Goal: Task Accomplishment & Management: Use online tool/utility

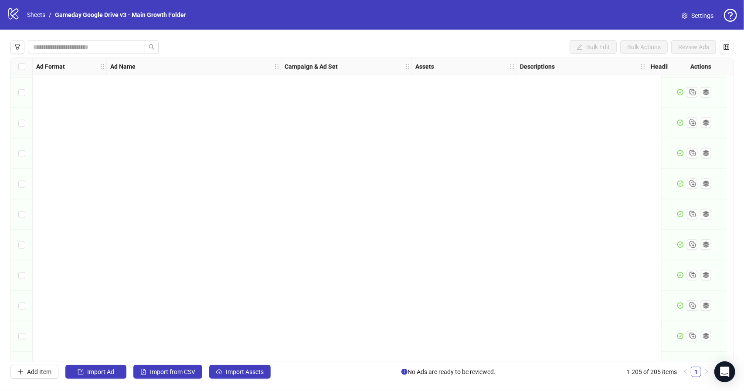
scroll to position [5971, 0]
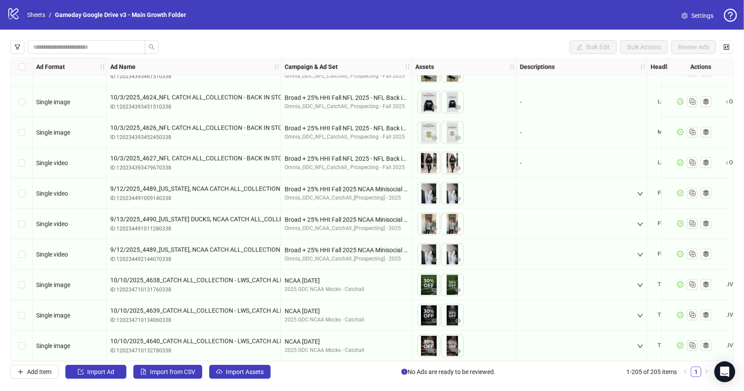
click at [37, 15] on link "Sheets" at bounding box center [36, 15] width 22 height 10
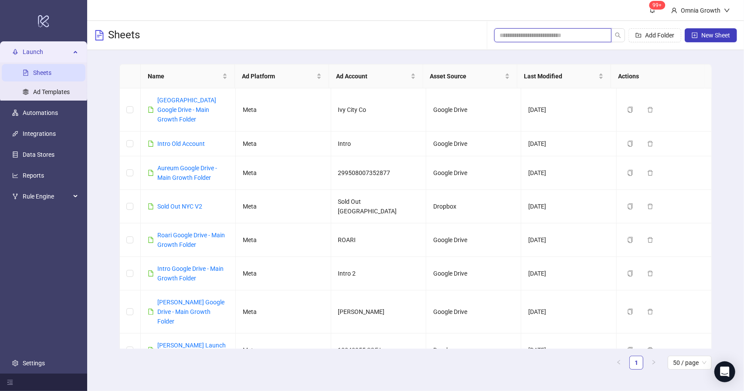
click at [533, 36] on input "search" at bounding box center [549, 36] width 100 height 10
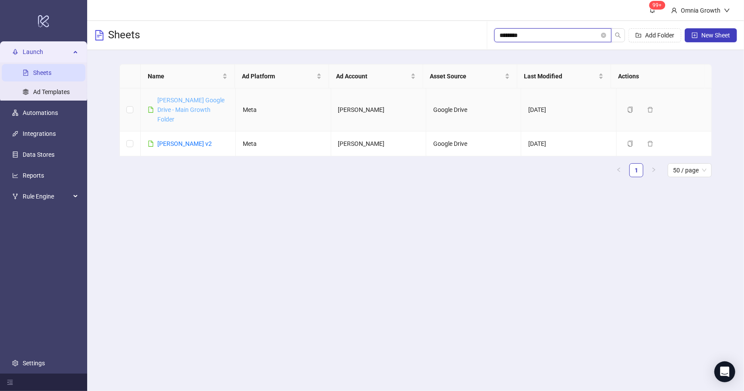
type input "********"
click at [205, 112] on link "[PERSON_NAME] Google Drive - Main Growth Folder" at bounding box center [190, 110] width 67 height 26
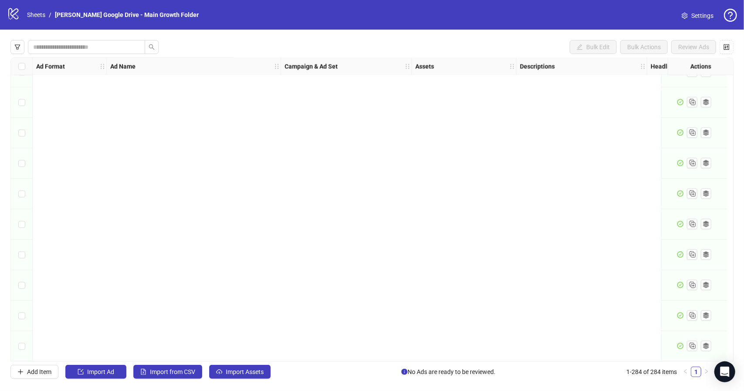
scroll to position [8381, 0]
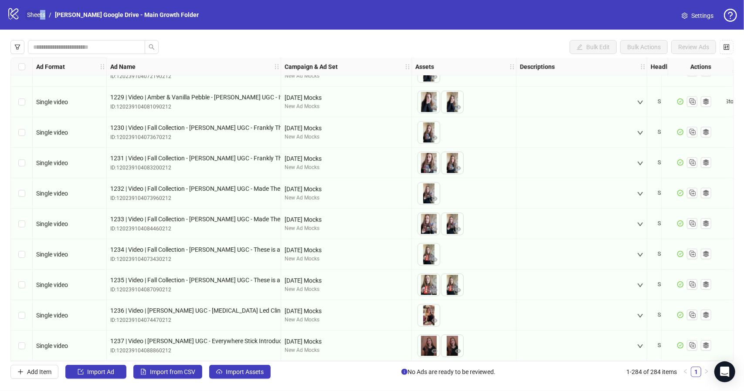
drag, startPoint x: 36, startPoint y: 20, endPoint x: 39, endPoint y: 15, distance: 6.1
click at [39, 15] on div "logo/logo-mobile Sheets / [PERSON_NAME] Google Drive - Main Growth Folder" at bounding box center [104, 15] width 195 height 16
click at [38, 17] on link "Sheets" at bounding box center [36, 15] width 22 height 10
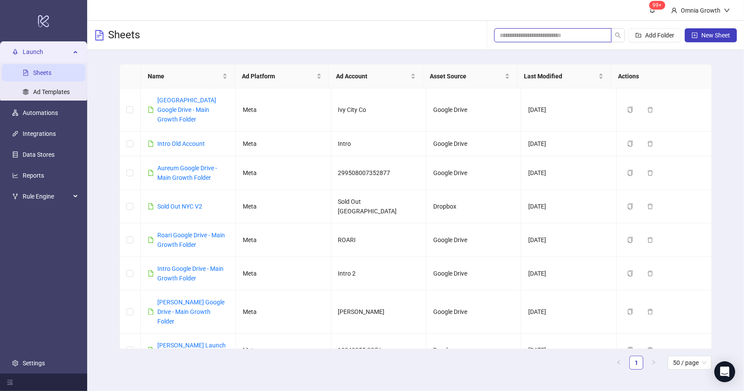
click at [563, 31] on input "search" at bounding box center [549, 36] width 100 height 10
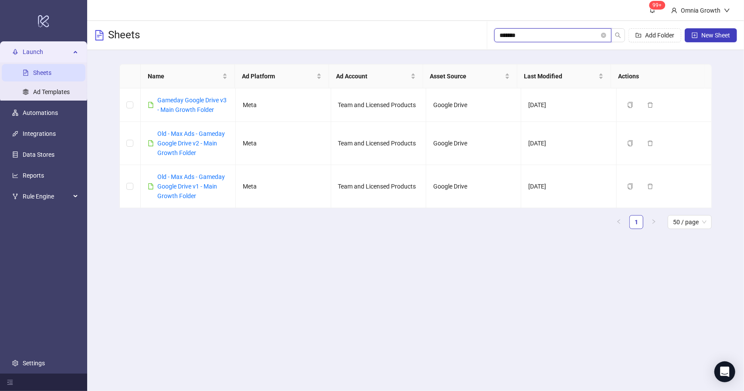
type input "*******"
click at [210, 102] on link "Gameday Google Drive v3 - Main Growth Folder" at bounding box center [191, 105] width 69 height 17
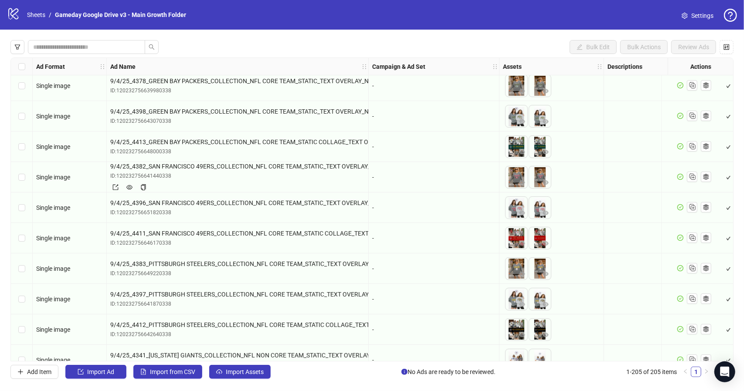
scroll to position [7, 0]
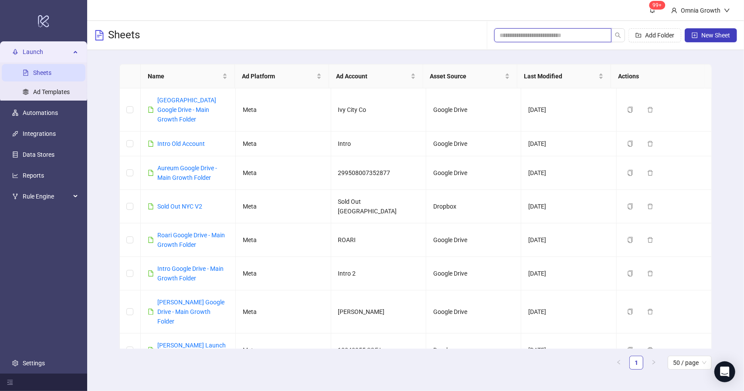
click at [560, 36] on input "search" at bounding box center [549, 36] width 100 height 10
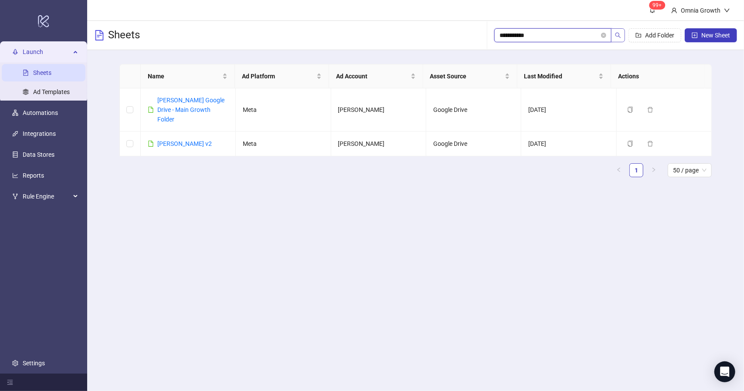
click at [621, 37] on icon "search" at bounding box center [618, 35] width 6 height 6
click at [586, 38] on input "**********" at bounding box center [549, 36] width 100 height 10
type input "**********"
click at [175, 140] on link "[PERSON_NAME] v2" at bounding box center [184, 143] width 54 height 7
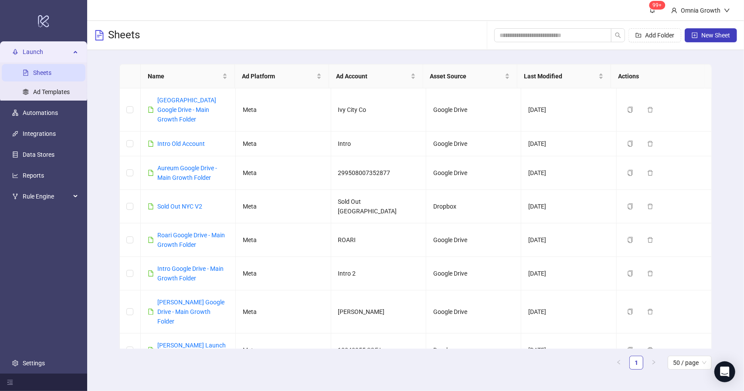
click at [51, 69] on link "Sheets" at bounding box center [42, 72] width 18 height 7
click at [552, 38] on input "search" at bounding box center [549, 36] width 100 height 10
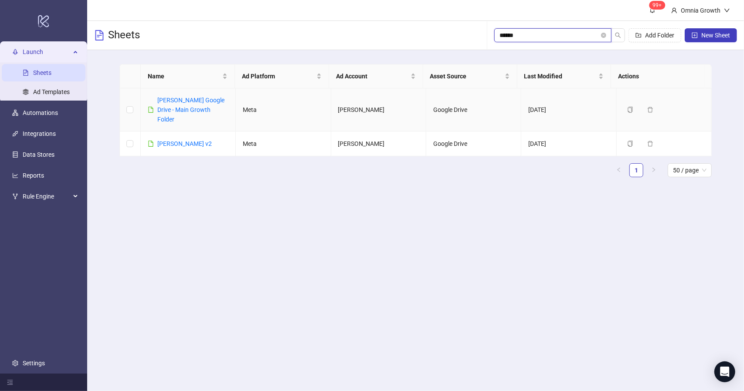
type input "******"
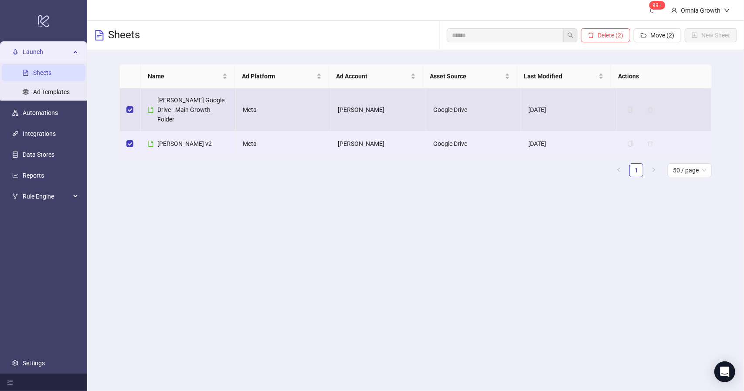
drag, startPoint x: 208, startPoint y: 103, endPoint x: 191, endPoint y: 103, distance: 17.0
click at [191, 103] on span "[PERSON_NAME] Google Drive - Main Growth Folder" at bounding box center [190, 110] width 67 height 26
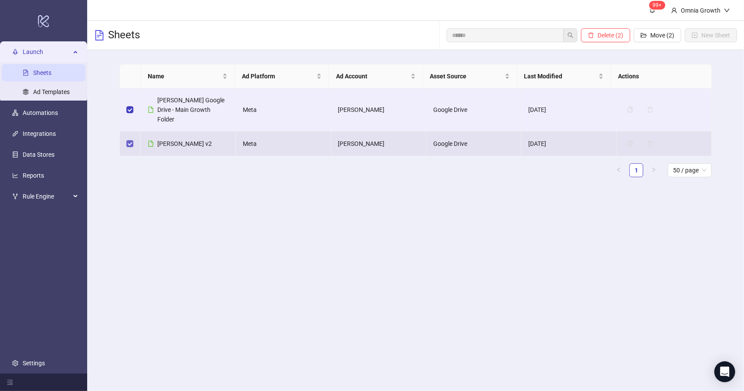
click at [127, 139] on label at bounding box center [129, 144] width 7 height 10
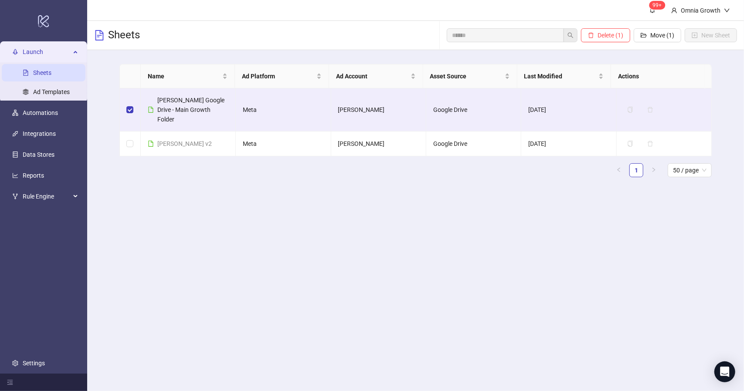
click at [236, 147] on div "Name Ad Platform Ad Account Asset Source Last Modified Actions [PERSON_NAME] Go…" at bounding box center [415, 120] width 592 height 113
click at [123, 133] on td at bounding box center [130, 144] width 21 height 25
click at [132, 139] on td at bounding box center [130, 144] width 21 height 25
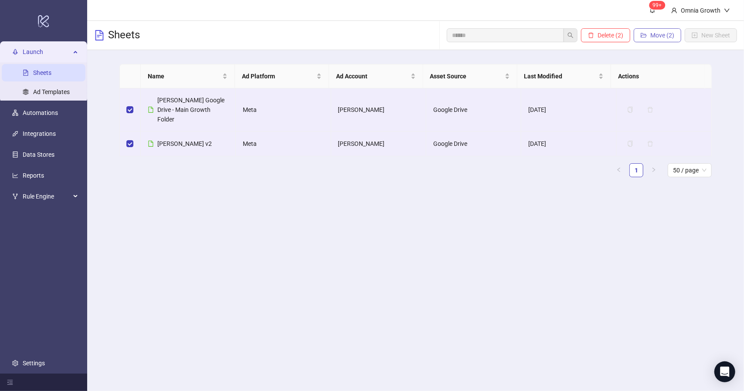
click at [666, 39] on span "Move (2)" at bounding box center [662, 35] width 24 height 7
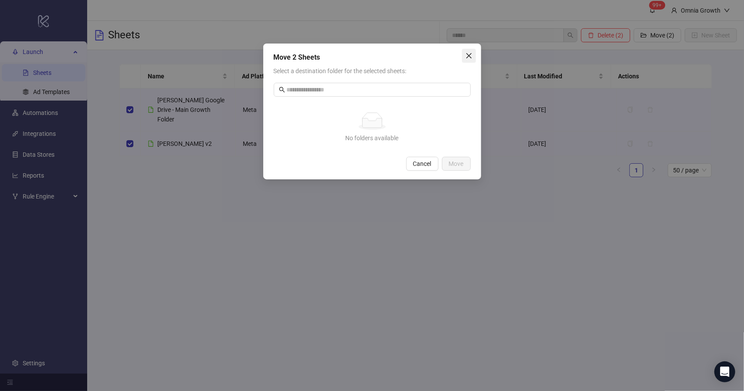
click at [470, 54] on icon "close" at bounding box center [468, 55] width 5 height 5
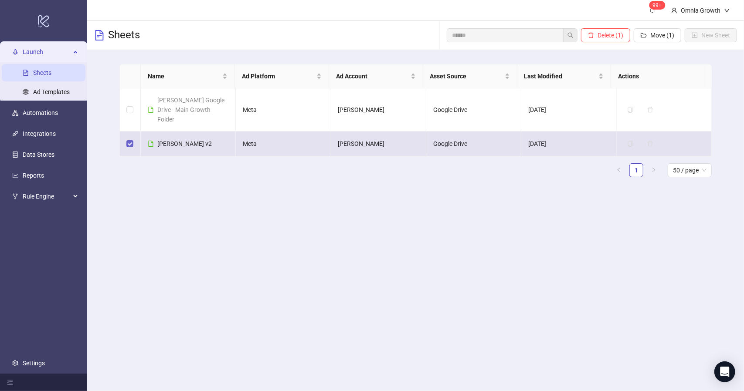
click at [132, 139] on label at bounding box center [129, 144] width 7 height 10
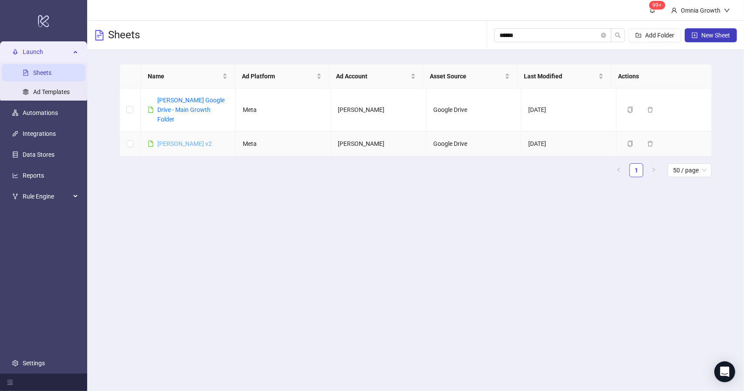
click at [182, 140] on link "[PERSON_NAME] v2" at bounding box center [184, 143] width 54 height 7
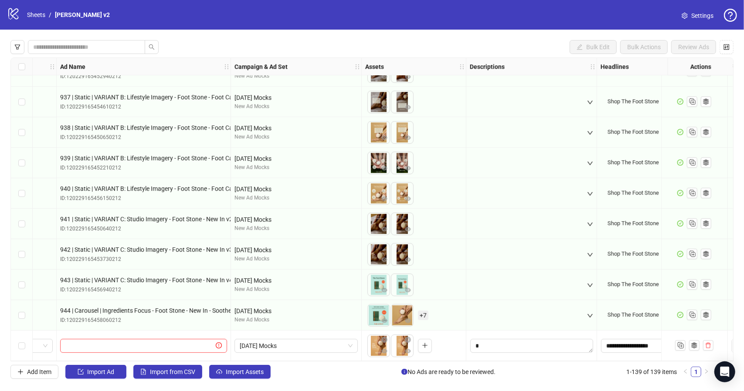
scroll to position [3957, 0]
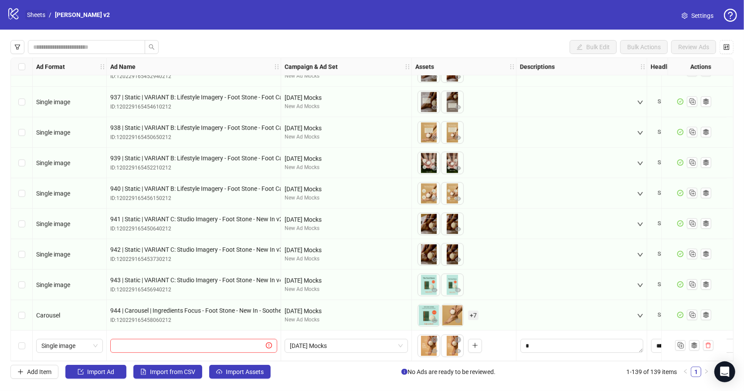
click at [36, 15] on link "Sheets" at bounding box center [36, 15] width 22 height 10
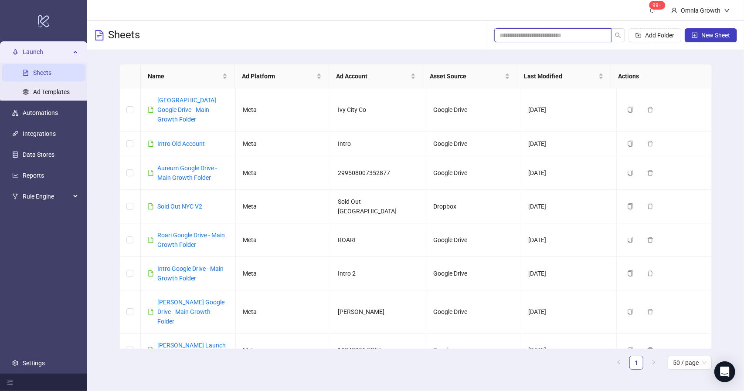
click at [528, 40] on input "search" at bounding box center [549, 36] width 100 height 10
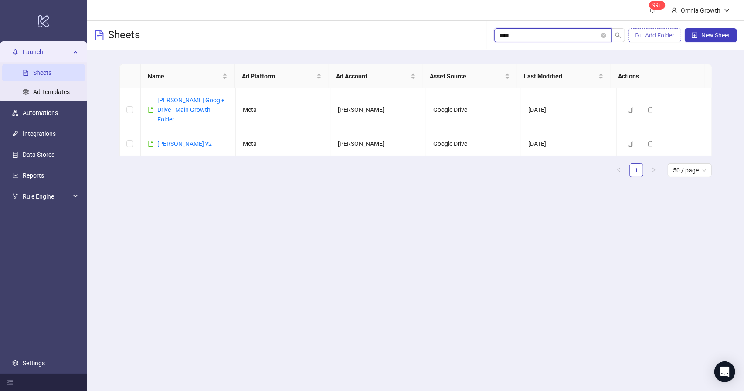
type input "****"
click at [662, 34] on span "Add Folder" at bounding box center [659, 35] width 29 height 7
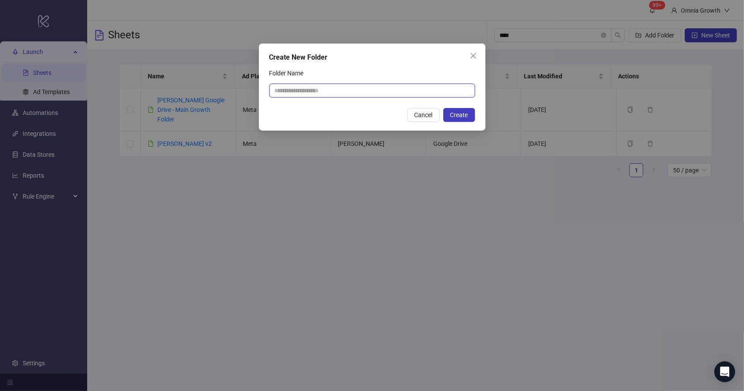
click at [425, 87] on input "Folder Name" at bounding box center [372, 91] width 206 height 14
type input "**********"
drag, startPoint x: 462, startPoint y: 116, endPoint x: 453, endPoint y: 115, distance: 8.5
click at [453, 115] on span "Create" at bounding box center [459, 115] width 18 height 7
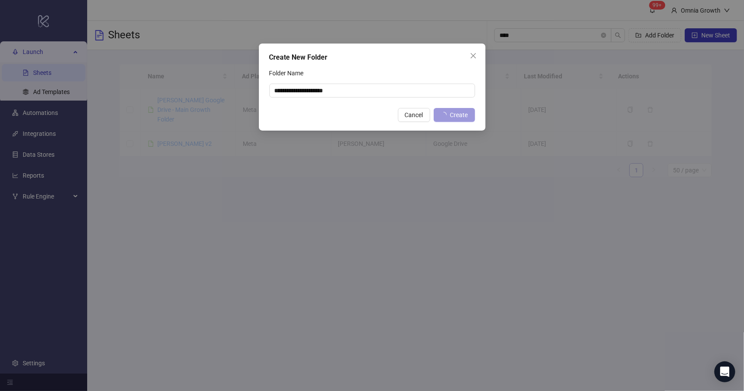
click at [453, 115] on span "Create" at bounding box center [459, 115] width 18 height 7
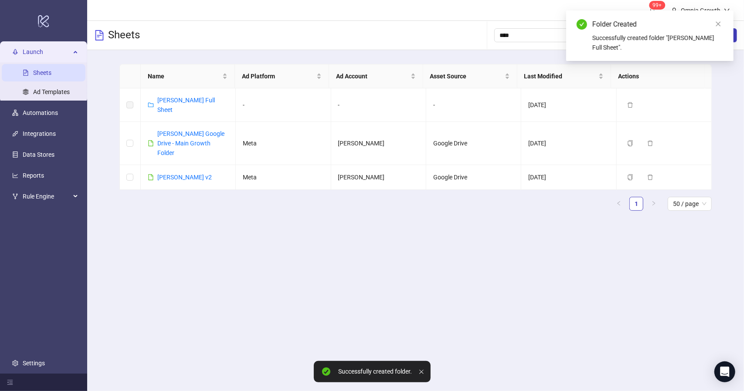
click at [534, 204] on main "Name Ad Platform Ad Account Asset Source Last Modified Actions [PERSON_NAME] Fu…" at bounding box center [415, 141] width 606 height 182
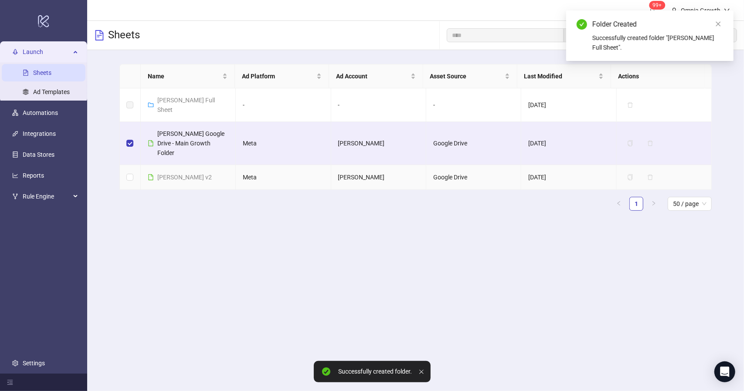
click at [128, 165] on td at bounding box center [130, 177] width 21 height 25
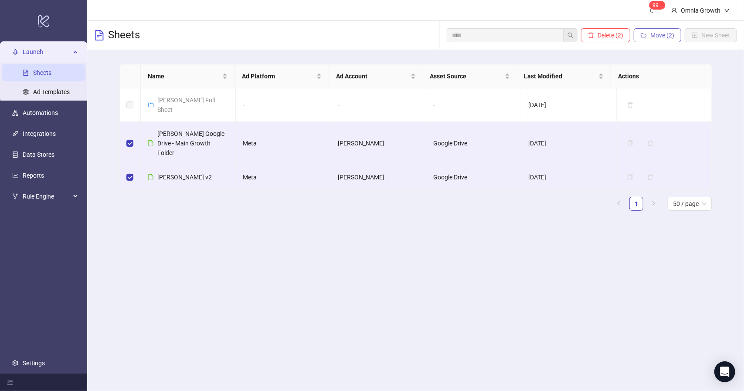
click at [659, 34] on span "Move (2)" at bounding box center [662, 35] width 24 height 7
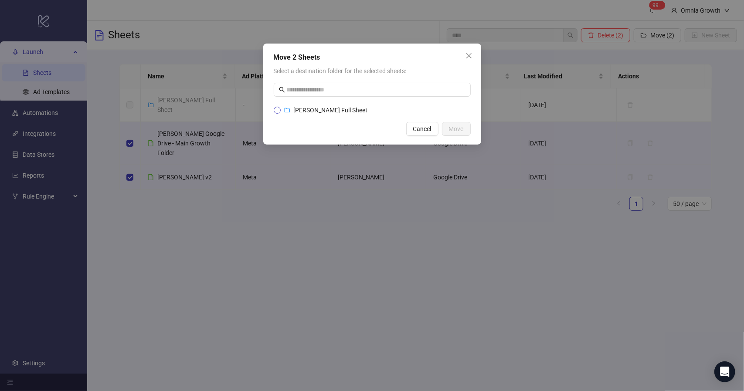
click at [365, 109] on label "[PERSON_NAME] Full Sheet" at bounding box center [372, 110] width 197 height 10
click at [467, 135] on button "Move" at bounding box center [456, 129] width 29 height 14
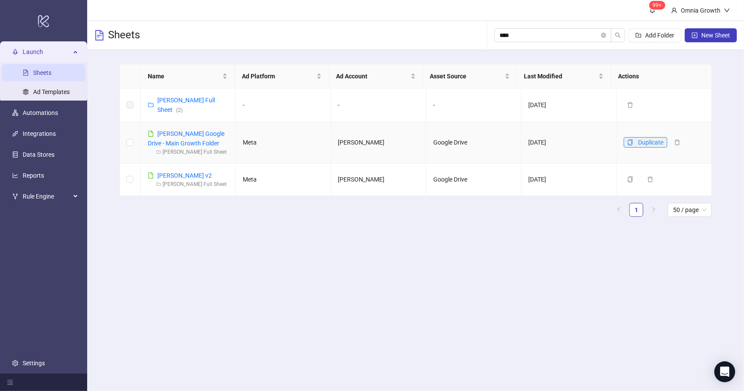
click at [628, 143] on icon "copy" at bounding box center [630, 142] width 5 height 6
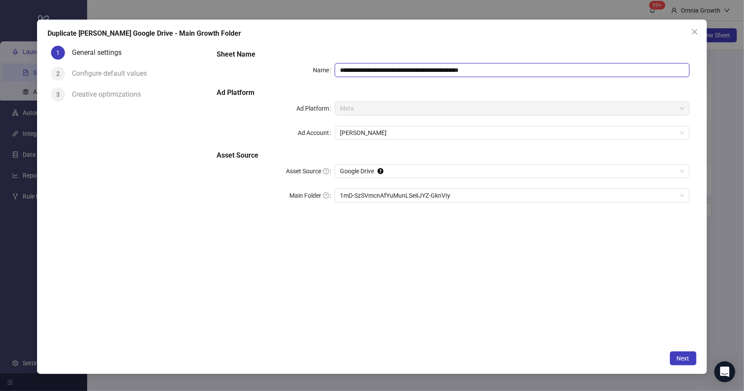
drag, startPoint x: 472, startPoint y: 71, endPoint x: 516, endPoint y: 75, distance: 44.6
click at [516, 75] on input "**********" at bounding box center [512, 70] width 354 height 14
click at [478, 196] on span "1mD-SzSVmcnAfYuMunLSeiIJYZ-GknVIy" at bounding box center [512, 195] width 344 height 13
type input "**********"
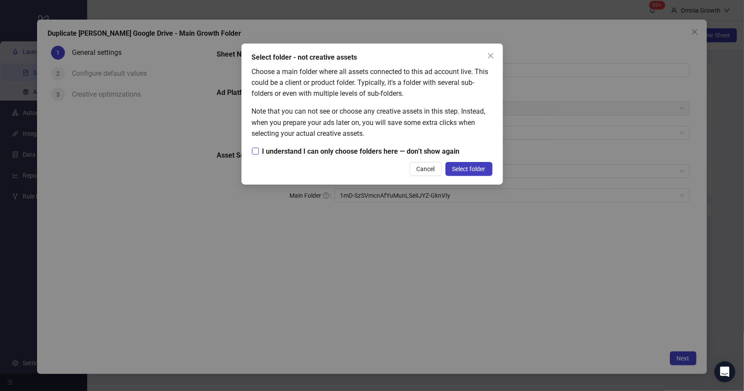
click at [423, 148] on span "I understand I can only choose folders here — don’t show again" at bounding box center [361, 151] width 204 height 11
click at [459, 168] on span "Select folder" at bounding box center [468, 169] width 33 height 7
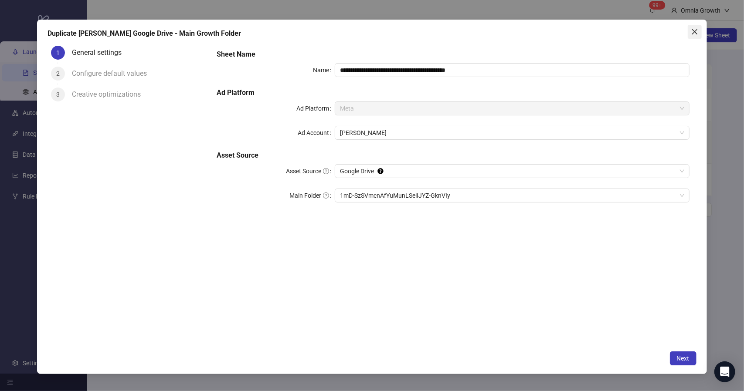
click at [695, 36] on button "Close" at bounding box center [695, 32] width 14 height 14
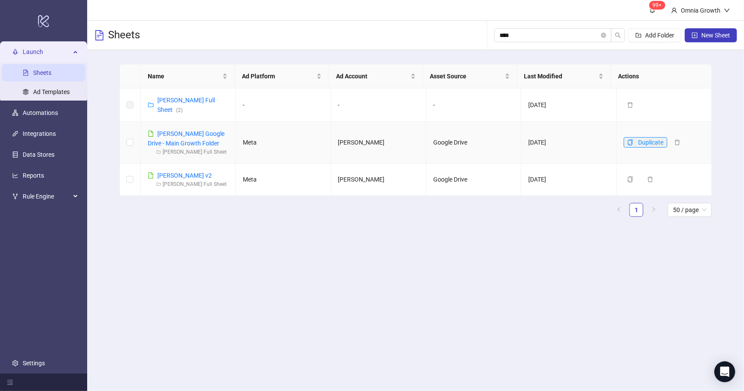
click at [627, 142] on icon "copy" at bounding box center [630, 142] width 6 height 6
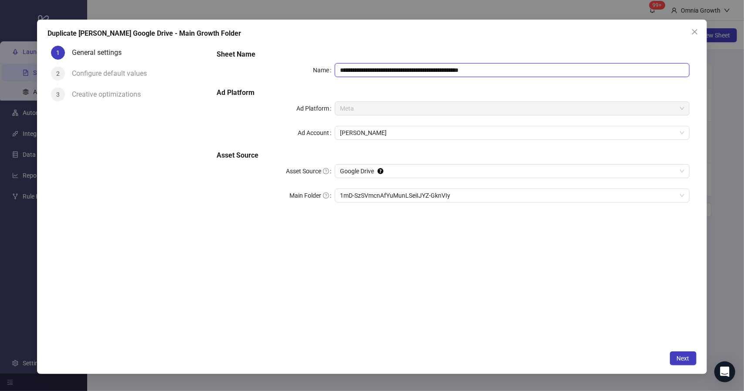
drag, startPoint x: 474, startPoint y: 71, endPoint x: 541, endPoint y: 69, distance: 67.1
click at [541, 69] on input "**********" at bounding box center [512, 70] width 354 height 14
type input "**********"
click at [681, 352] on button "Next" at bounding box center [683, 359] width 27 height 14
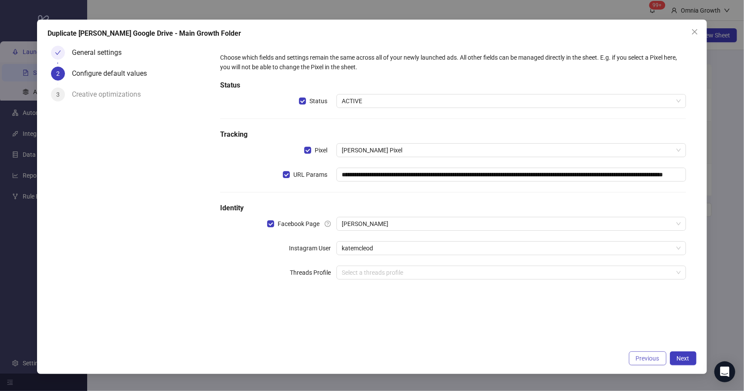
click at [649, 363] on button "Previous" at bounding box center [647, 359] width 37 height 14
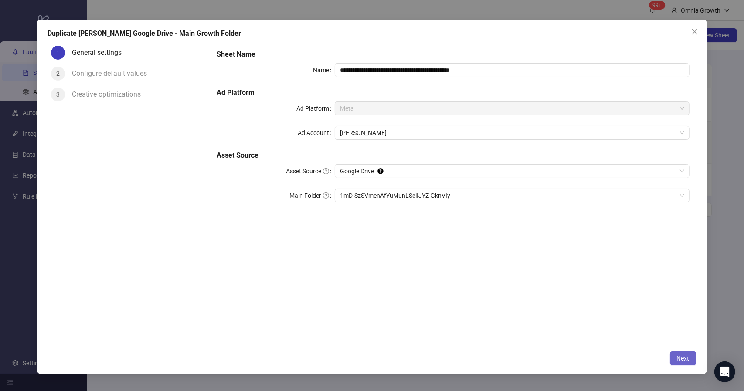
click at [680, 356] on span "Next" at bounding box center [683, 358] width 13 height 7
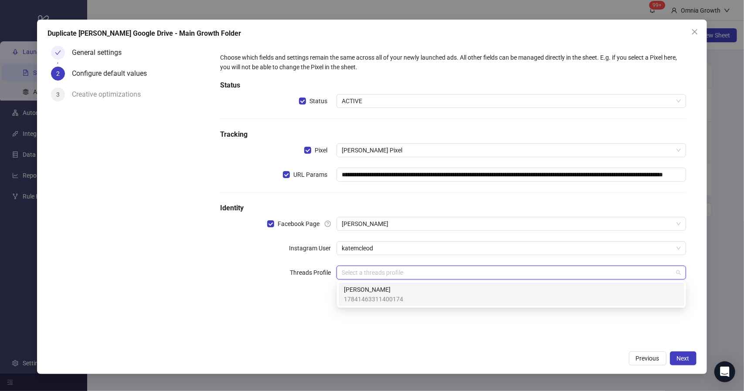
click at [554, 274] on input "search" at bounding box center [507, 272] width 331 height 13
click at [539, 291] on div "[PERSON_NAME] 17841463311400174" at bounding box center [511, 294] width 335 height 19
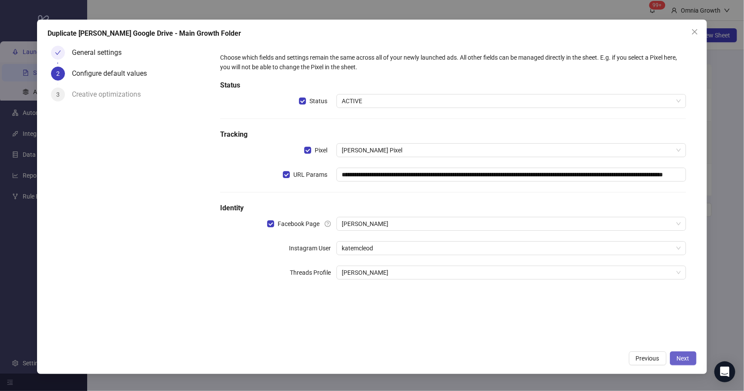
click at [681, 360] on span "Next" at bounding box center [683, 358] width 13 height 7
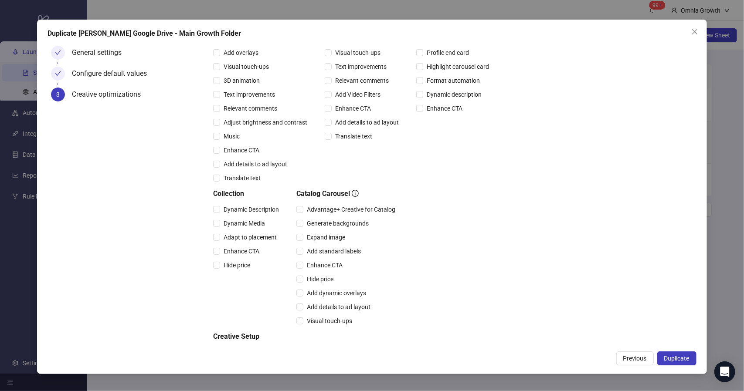
scroll to position [140, 0]
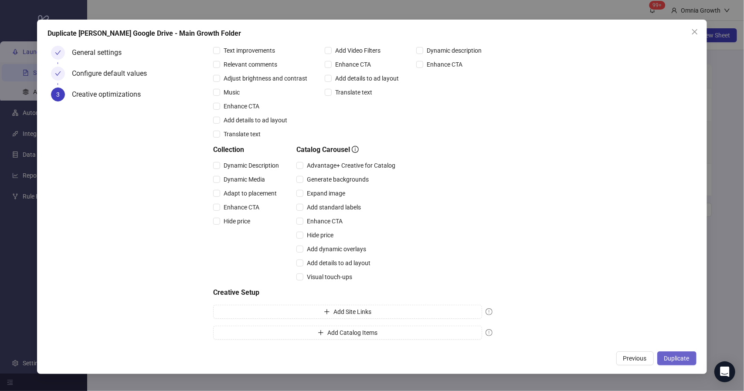
click at [681, 357] on span "Duplicate" at bounding box center [676, 358] width 25 height 7
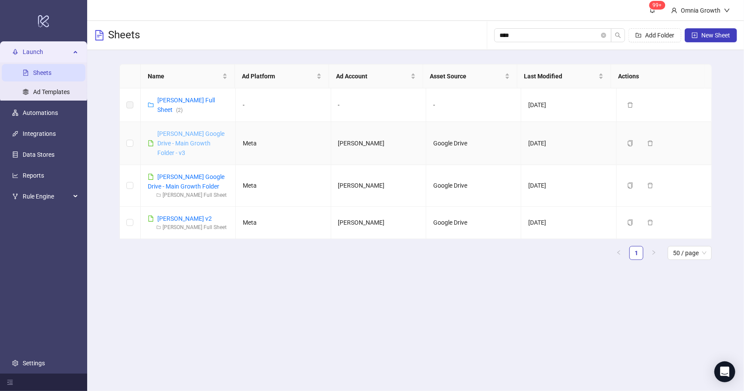
click at [210, 143] on link "[PERSON_NAME] Google Drive - Main Growth Folder - v3" at bounding box center [190, 143] width 67 height 26
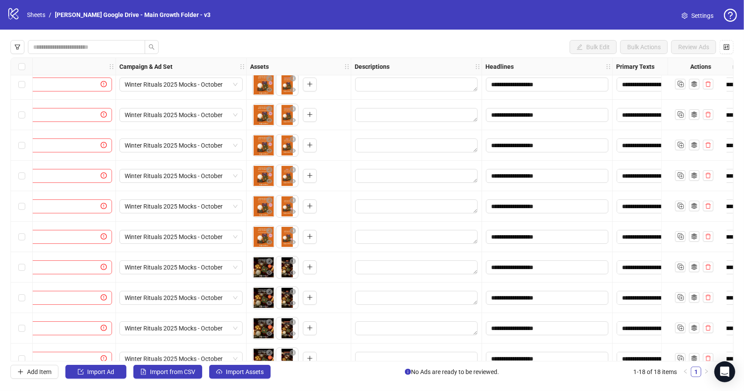
scroll to position [6, 0]
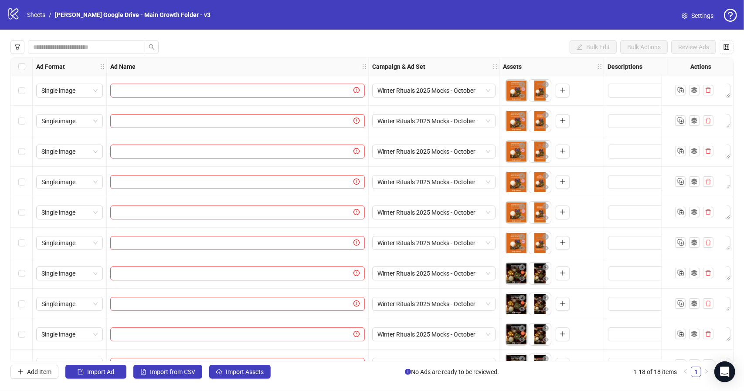
click at [25, 69] on div "Select all rows" at bounding box center [22, 66] width 22 height 17
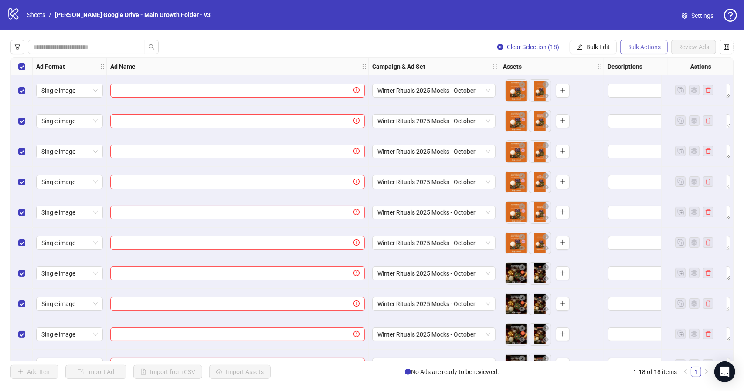
click at [636, 47] on span "Bulk Actions" at bounding box center [644, 47] width 34 height 7
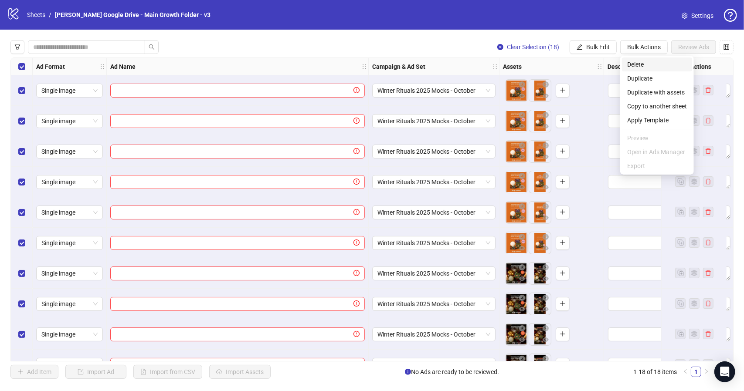
click at [645, 68] on span "Delete" at bounding box center [657, 65] width 60 height 10
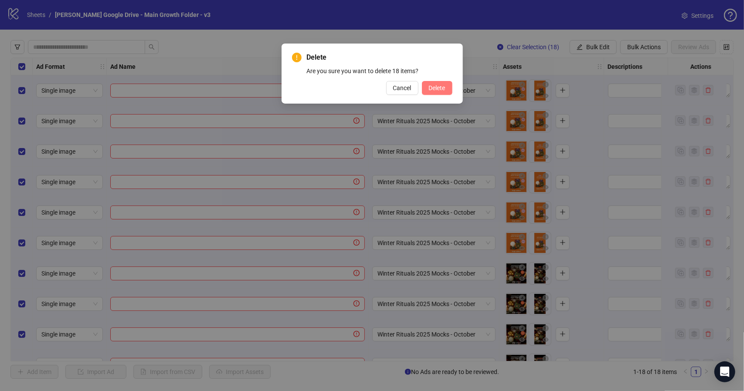
click at [440, 85] on span "Delete" at bounding box center [437, 88] width 17 height 7
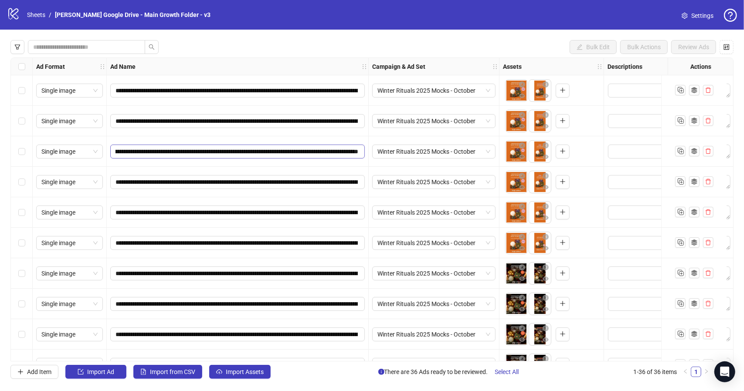
scroll to position [0, 221]
click at [272, 133] on div "**********" at bounding box center [238, 121] width 262 height 31
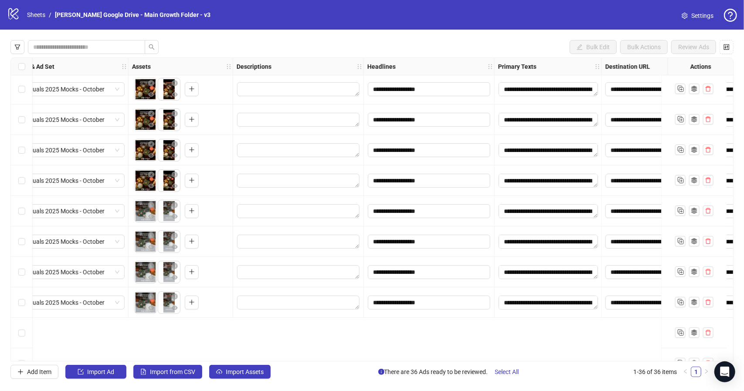
scroll to position [0, 371]
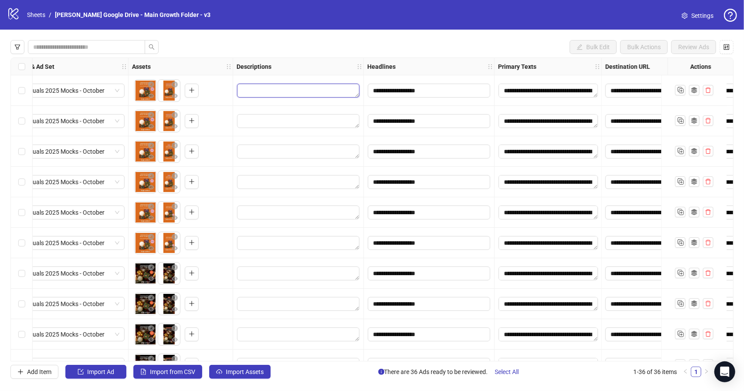
click at [289, 94] on textarea "Edit values" at bounding box center [298, 91] width 122 height 14
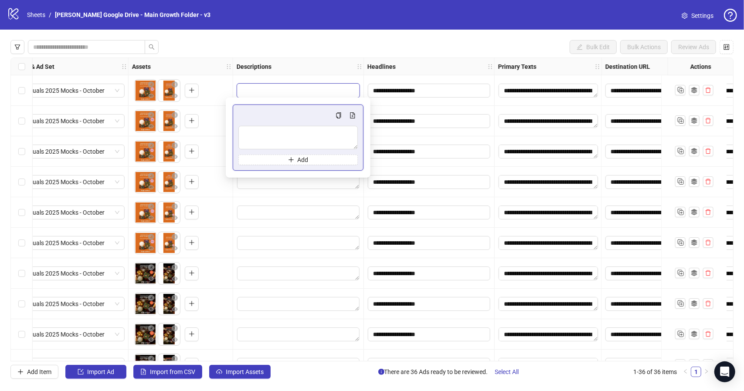
click at [289, 94] on textarea "Edit values" at bounding box center [298, 91] width 122 height 14
click at [419, 51] on div "Bulk Edit Bulk Actions Review Ads" at bounding box center [371, 47] width 723 height 14
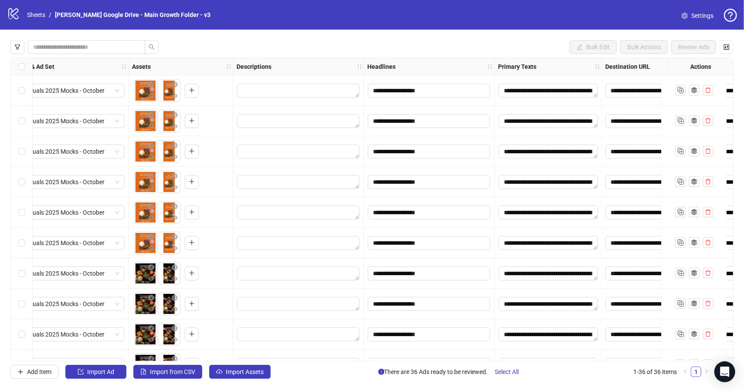
click at [432, 14] on div "logo/logo-mobile Sheets / Kate Mcleod Google Drive - Main Growth Folder - v3 Se…" at bounding box center [372, 15] width 730 height 16
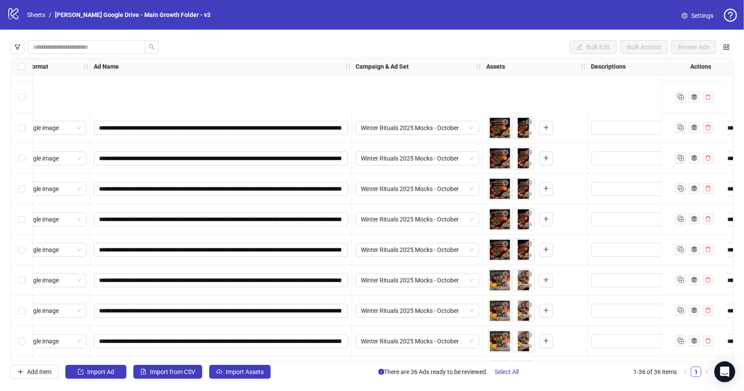
scroll to position [815, 17]
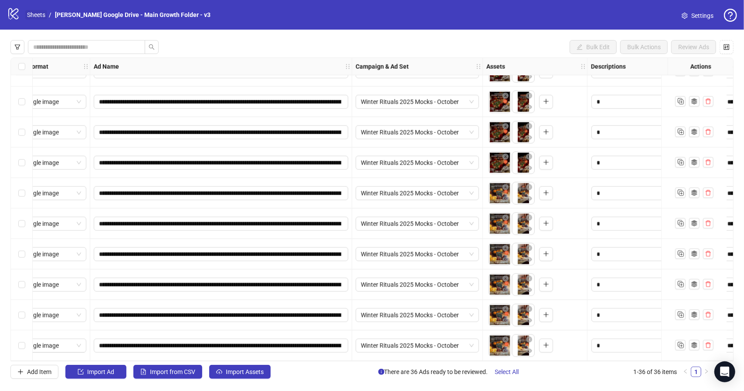
click at [34, 15] on link "Sheets" at bounding box center [36, 15] width 22 height 10
